Goal: Find specific page/section: Find specific page/section

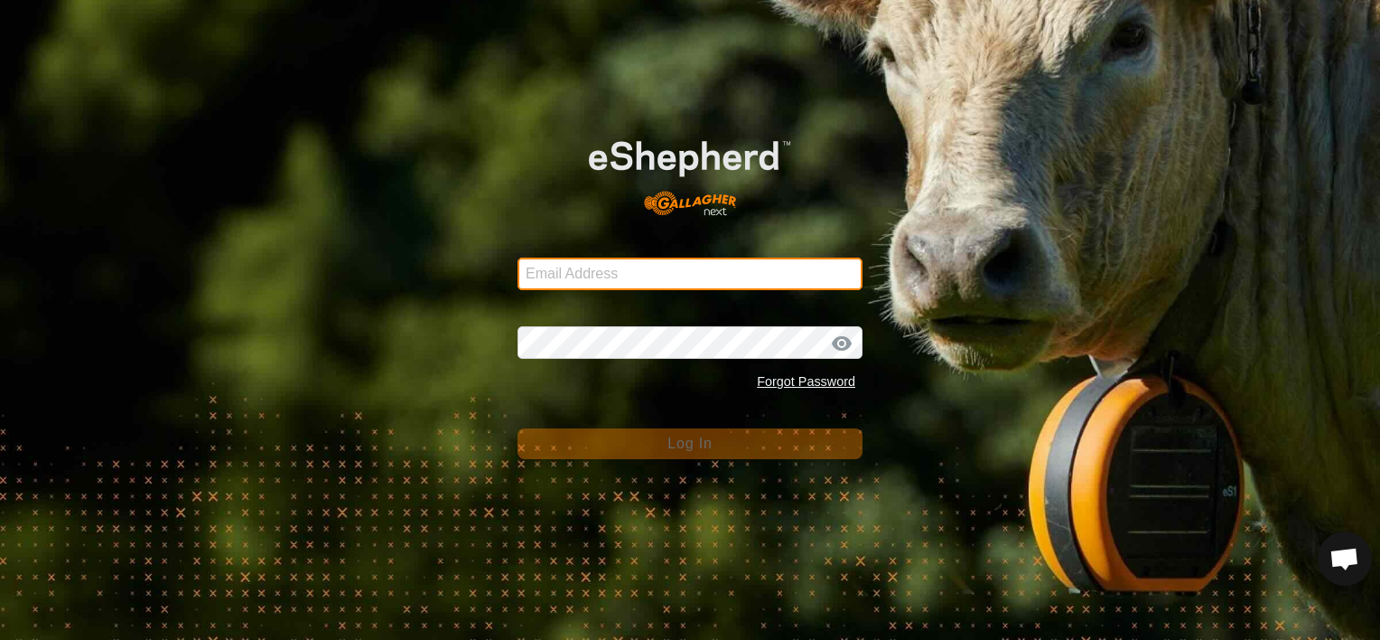
type input "[EMAIL_ADDRESS][DOMAIN_NAME]"
click at [662, 275] on input "[EMAIL_ADDRESS][DOMAIN_NAME]" at bounding box center [690, 273] width 345 height 33
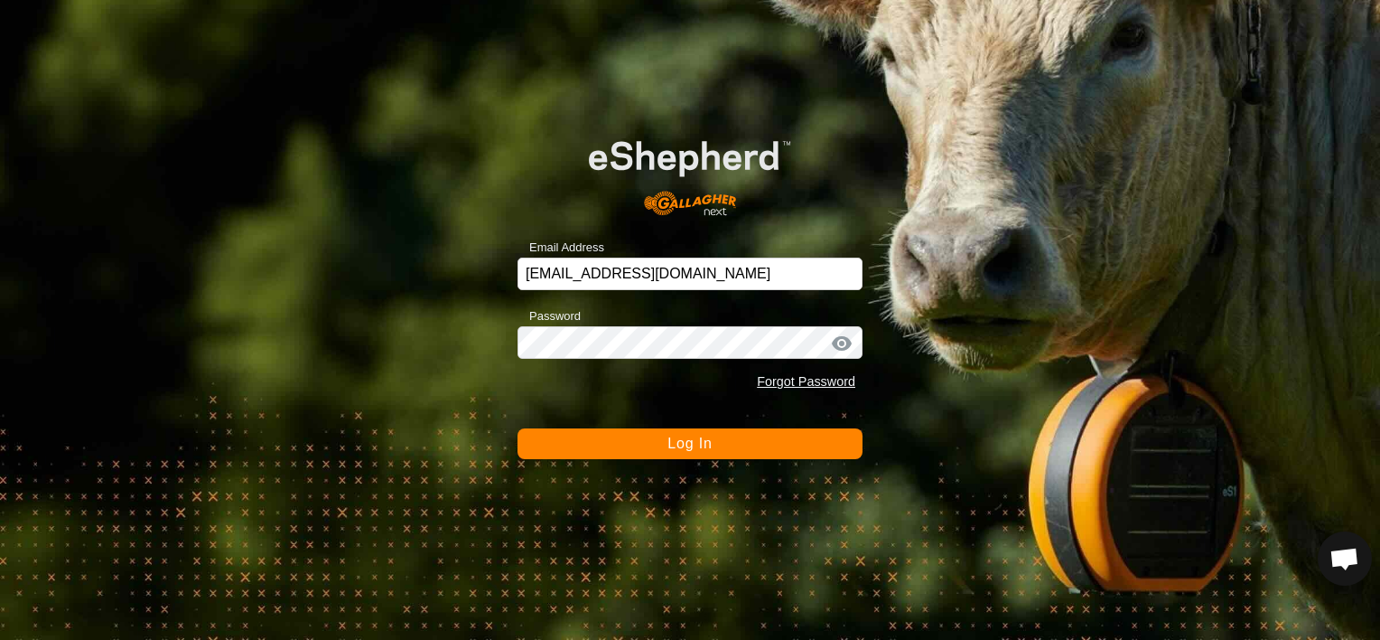
click at [697, 452] on button "Log In" at bounding box center [690, 443] width 345 height 31
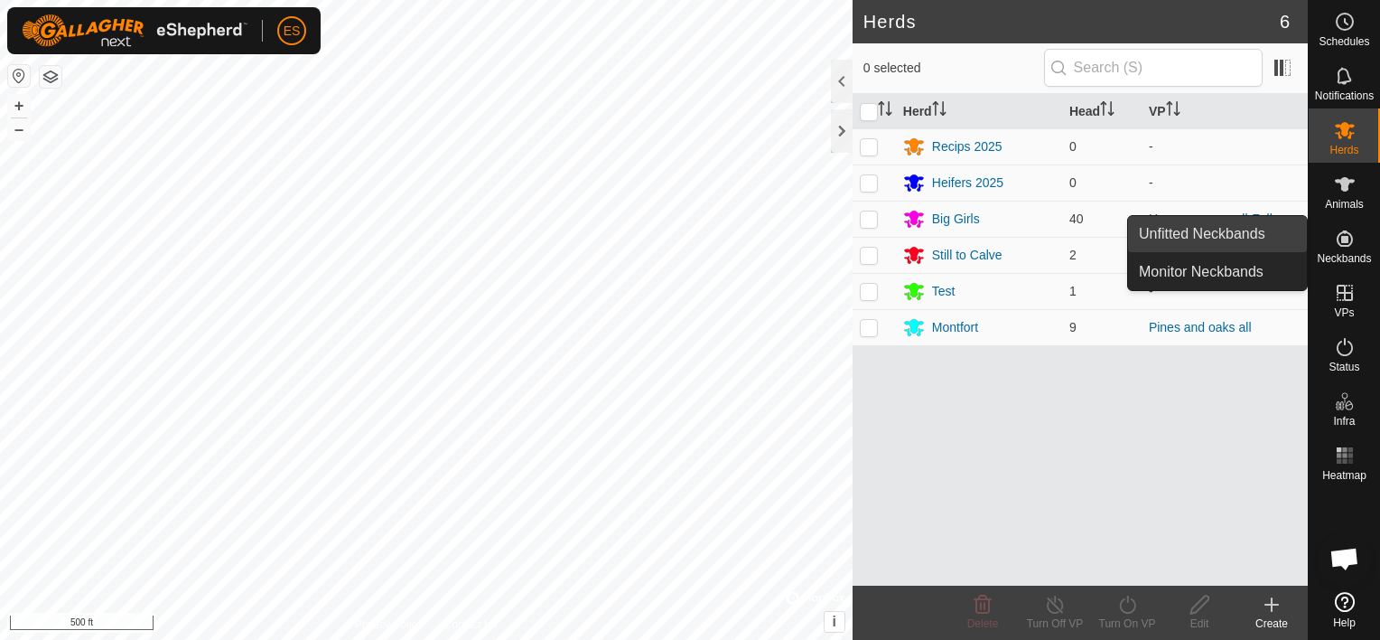
click at [1272, 239] on link "Unfitted Neckbands" at bounding box center [1217, 234] width 179 height 36
